Goal: Check status: Check status

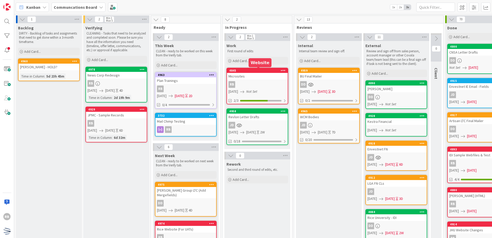
click at [253, 72] on div "4845" at bounding box center [258, 71] width 58 height 4
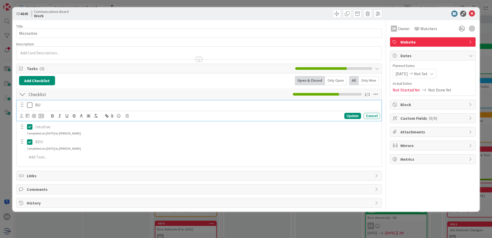
click at [31, 106] on icon at bounding box center [31, 105] width 8 height 6
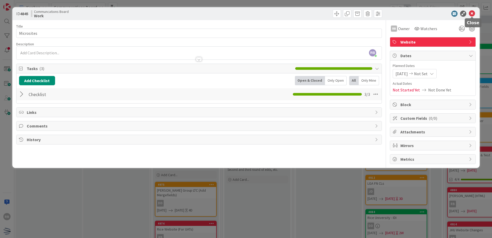
click at [471, 12] on icon at bounding box center [471, 14] width 6 height 6
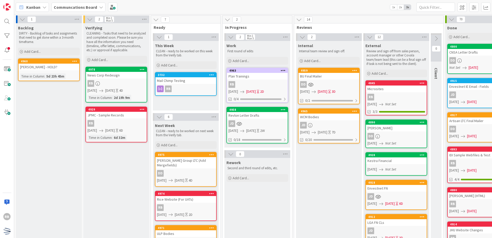
click at [256, 92] on span "[DATE]" at bounding box center [251, 91] width 10 height 5
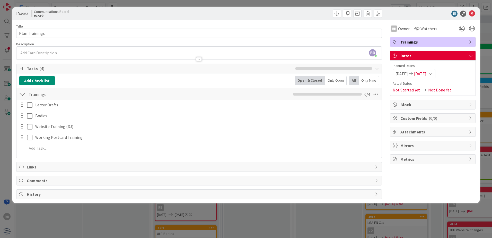
click at [426, 73] on span "[DATE]" at bounding box center [420, 73] width 12 height 6
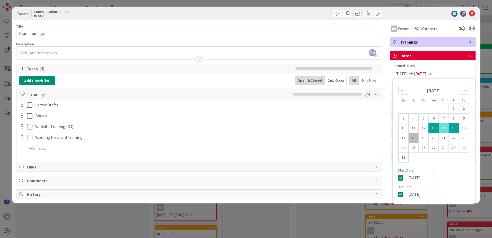
click at [433, 129] on td "13" at bounding box center [433, 128] width 10 height 10
click at [412, 138] on td "18" at bounding box center [413, 138] width 10 height 10
type input "[DATE]"
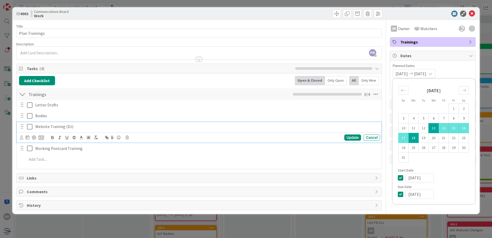
click at [305, 123] on p "Website Training (DJ)" at bounding box center [206, 126] width 342 height 6
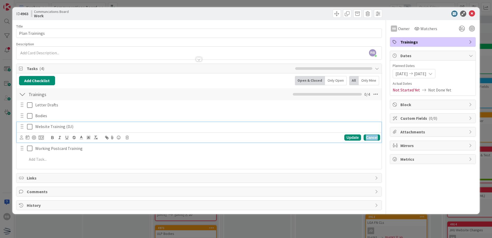
click at [376, 137] on div "Cancel" at bounding box center [371, 137] width 16 height 6
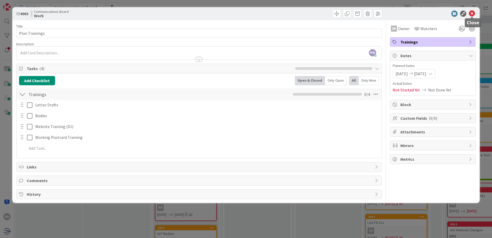
click at [472, 14] on icon at bounding box center [471, 14] width 6 height 6
